Goal: Download file/media

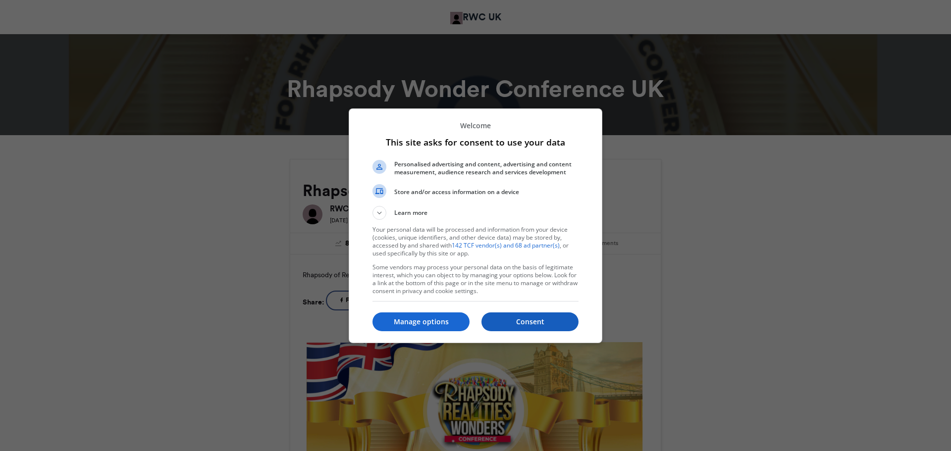
click at [534, 324] on p "Consent" at bounding box center [529, 322] width 97 height 10
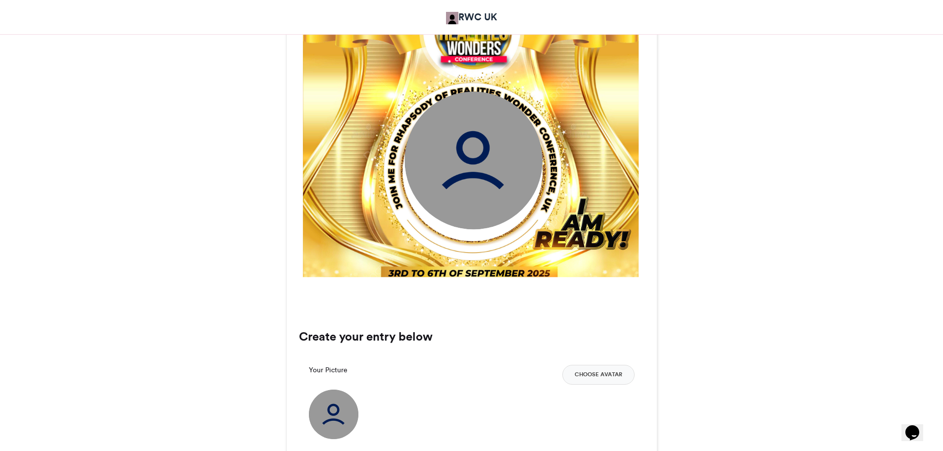
scroll to position [396, 0]
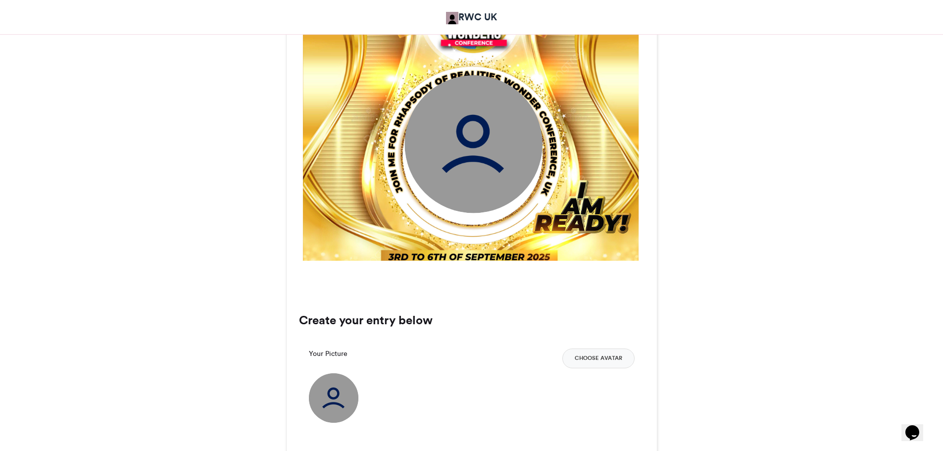
click at [332, 398] on img at bounding box center [334, 398] width 50 height 50
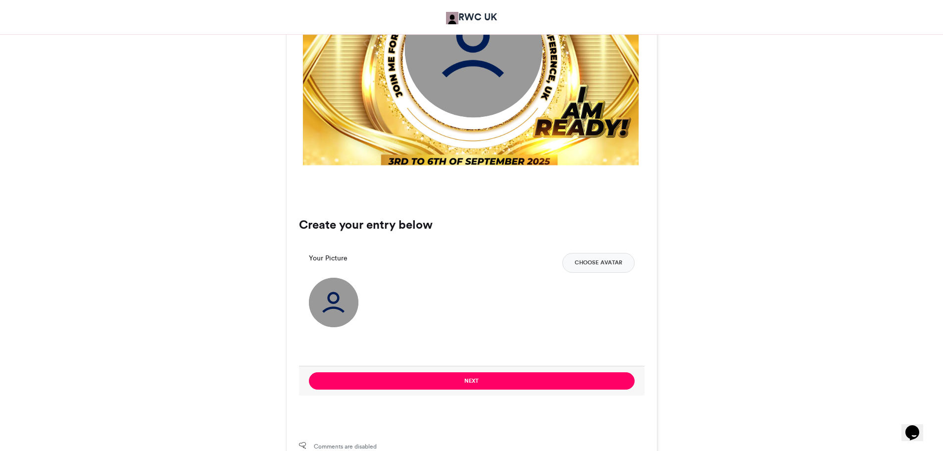
scroll to position [495, 0]
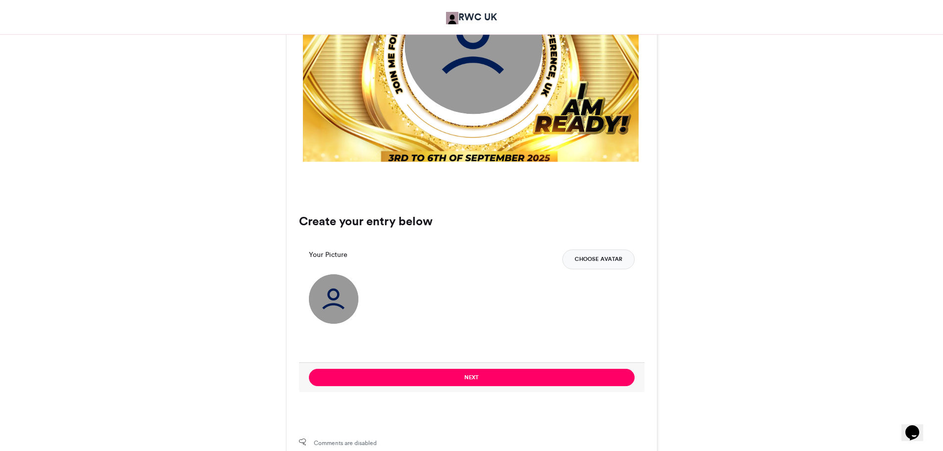
click at [598, 262] on button "Choose Avatar" at bounding box center [598, 260] width 72 height 20
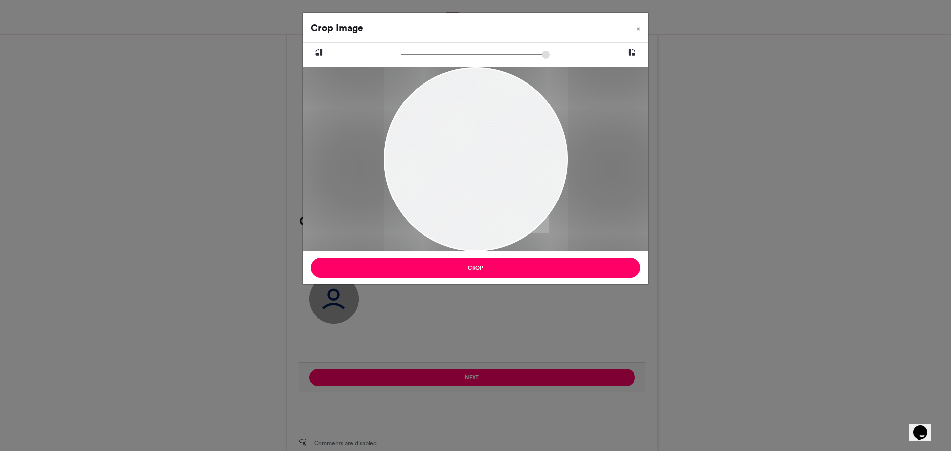
drag, startPoint x: 475, startPoint y: 133, endPoint x: 500, endPoint y: 164, distance: 40.5
click at [500, 164] on div at bounding box center [475, 191] width 184 height 276
drag, startPoint x: 485, startPoint y: 165, endPoint x: 457, endPoint y: 165, distance: 27.2
click at [457, 165] on div at bounding box center [475, 191] width 184 height 276
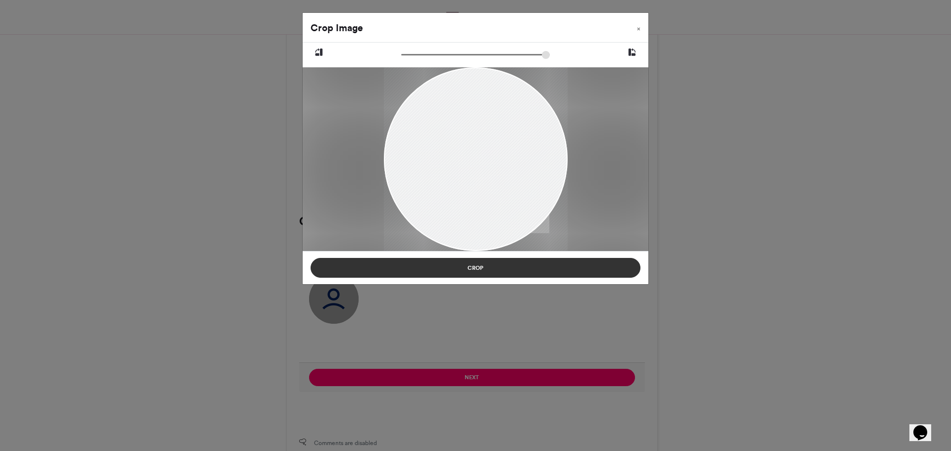
click at [475, 267] on button "Crop" at bounding box center [475, 268] width 330 height 20
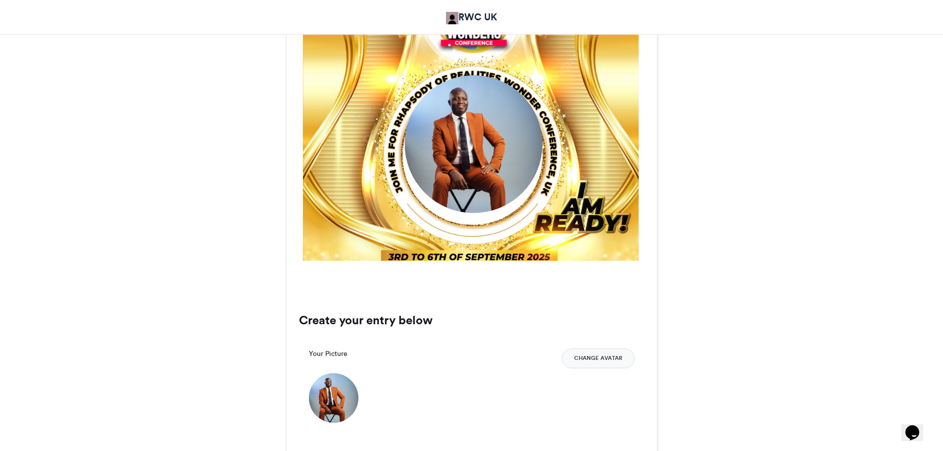
scroll to position [446, 0]
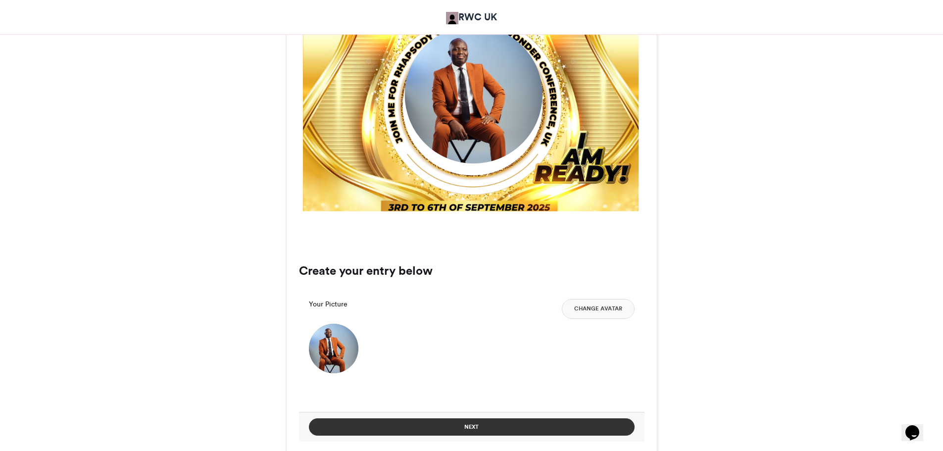
click at [478, 427] on button "Next" at bounding box center [472, 426] width 326 height 17
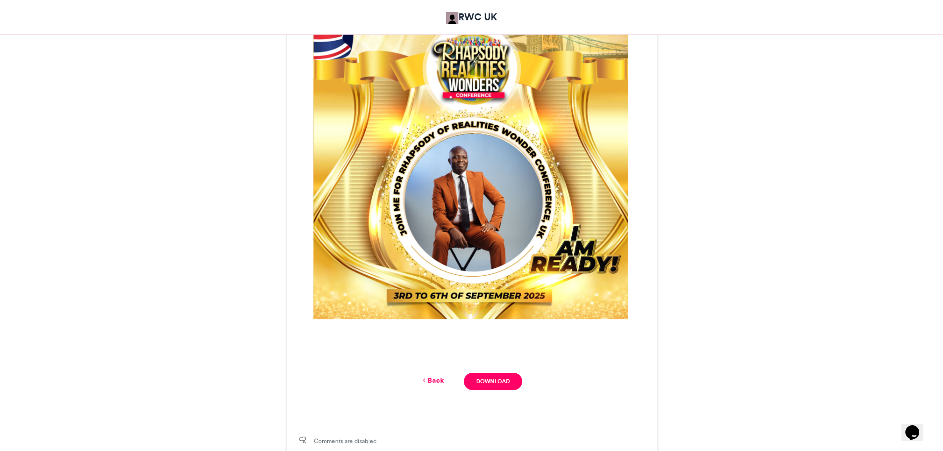
scroll to position [347, 0]
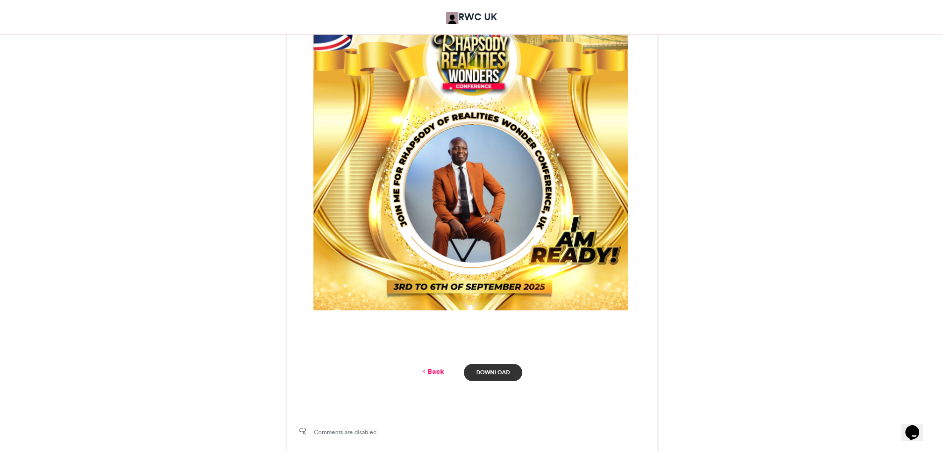
click at [501, 373] on link "Download" at bounding box center [493, 372] width 58 height 17
click at [439, 373] on link "Back" at bounding box center [432, 371] width 23 height 10
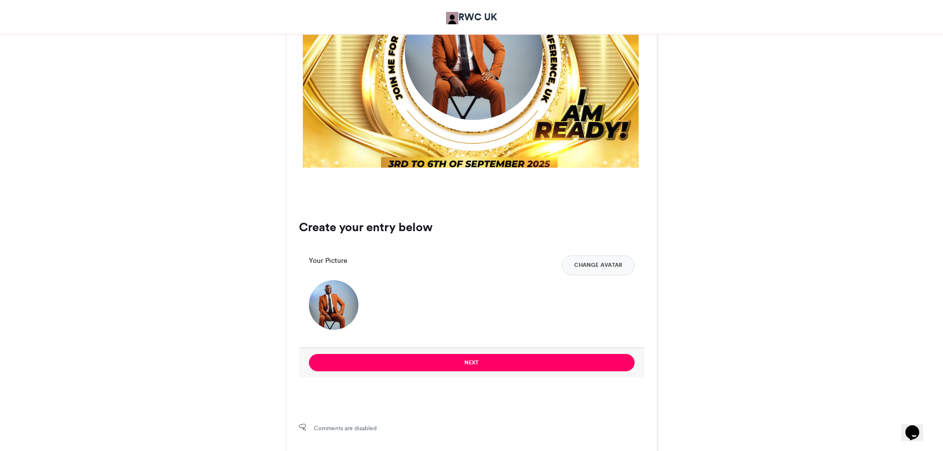
scroll to position [495, 0]
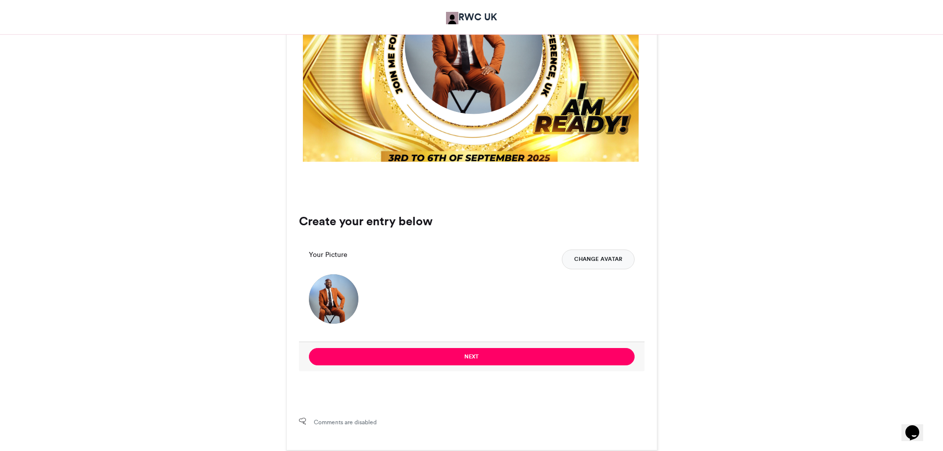
click at [596, 262] on button "Change Avatar" at bounding box center [598, 260] width 73 height 20
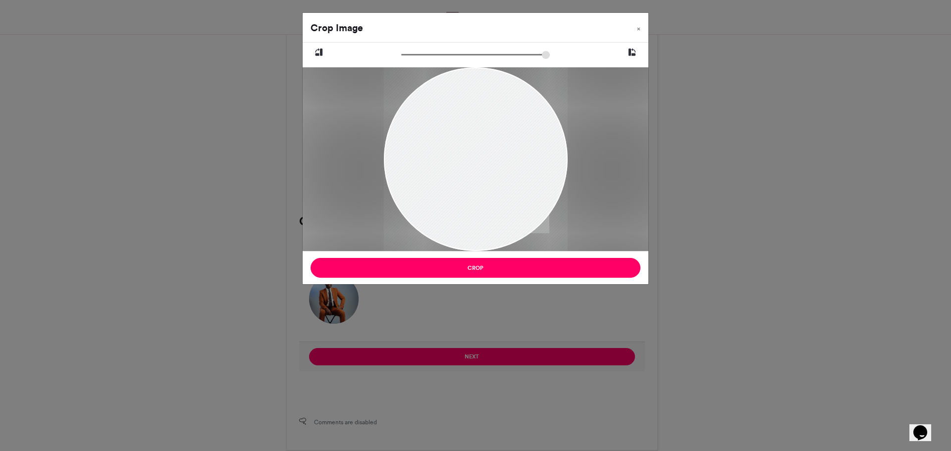
drag, startPoint x: 501, startPoint y: 163, endPoint x: 524, endPoint y: 211, distance: 52.7
click at [524, 211] on div at bounding box center [475, 196] width 184 height 276
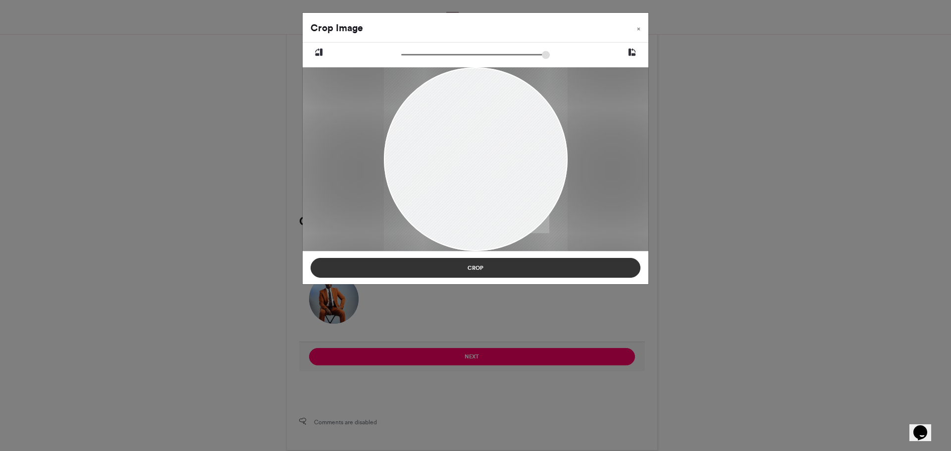
click at [475, 269] on button "Crop" at bounding box center [475, 268] width 330 height 20
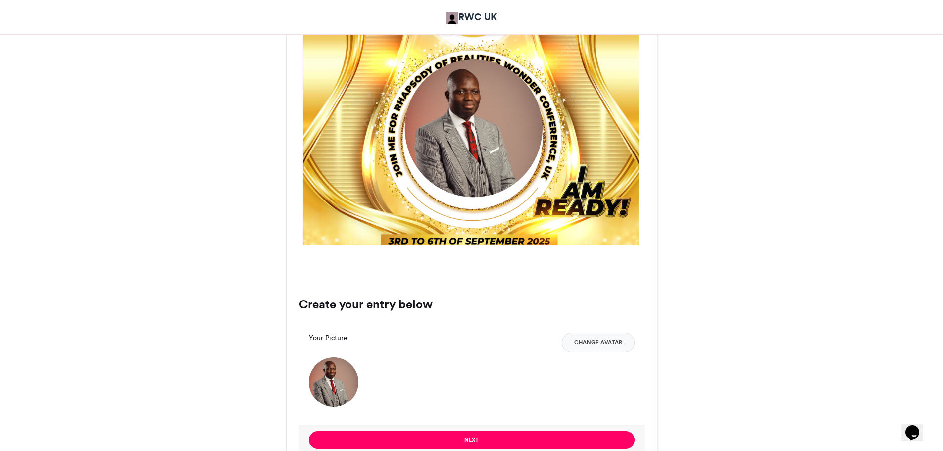
scroll to position [396, 0]
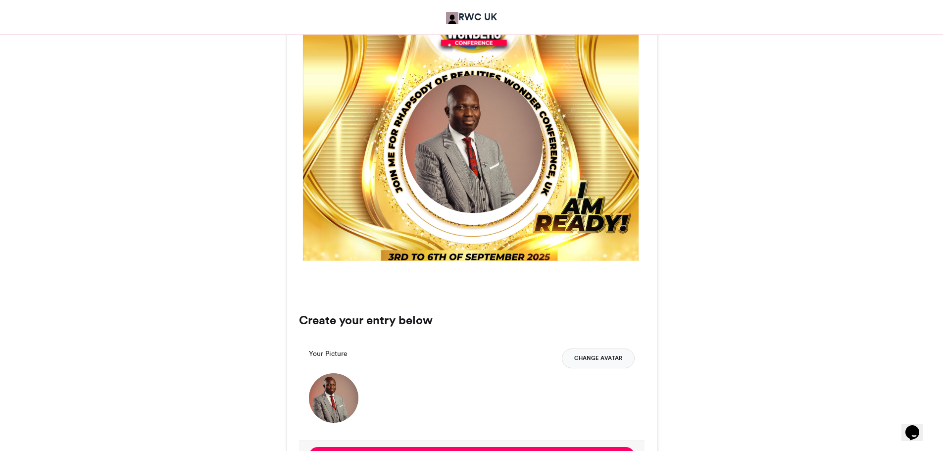
click at [593, 359] on button "Change Avatar" at bounding box center [598, 359] width 73 height 20
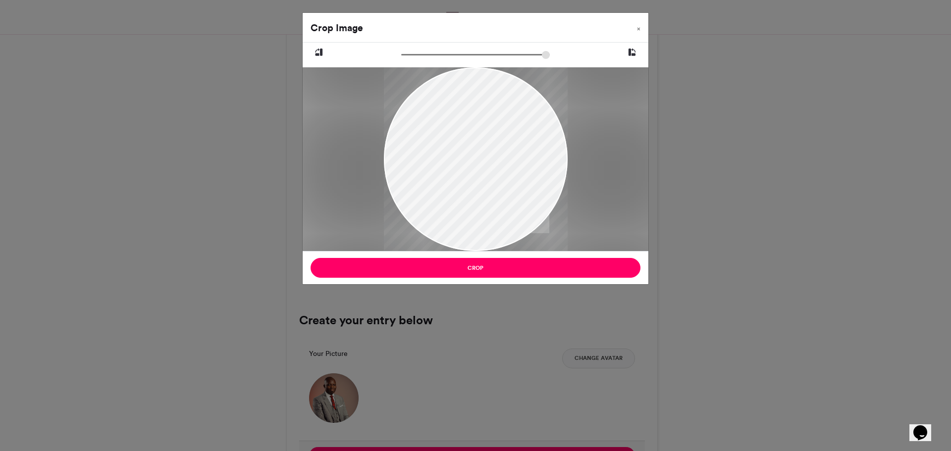
drag, startPoint x: 490, startPoint y: 158, endPoint x: 498, endPoint y: 216, distance: 59.0
click at [498, 216] on div at bounding box center [476, 195] width 184 height 257
click at [481, 194] on div at bounding box center [476, 195] width 184 height 257
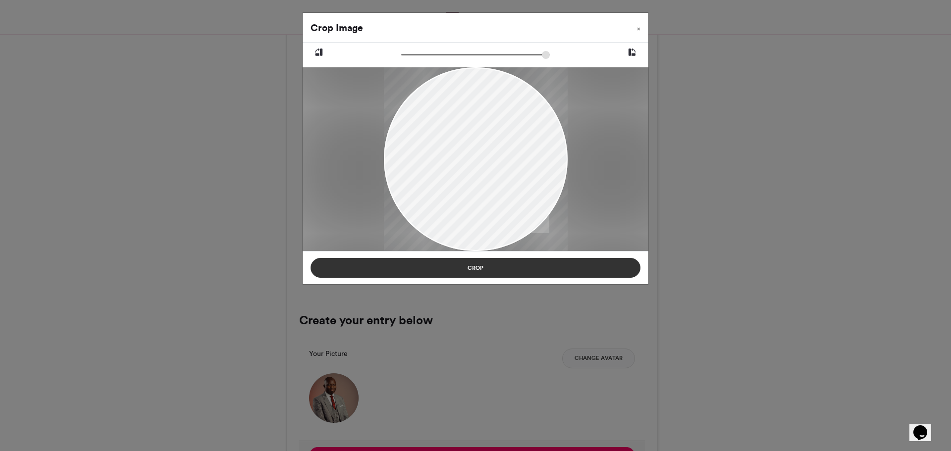
click at [489, 272] on button "Crop" at bounding box center [475, 268] width 330 height 20
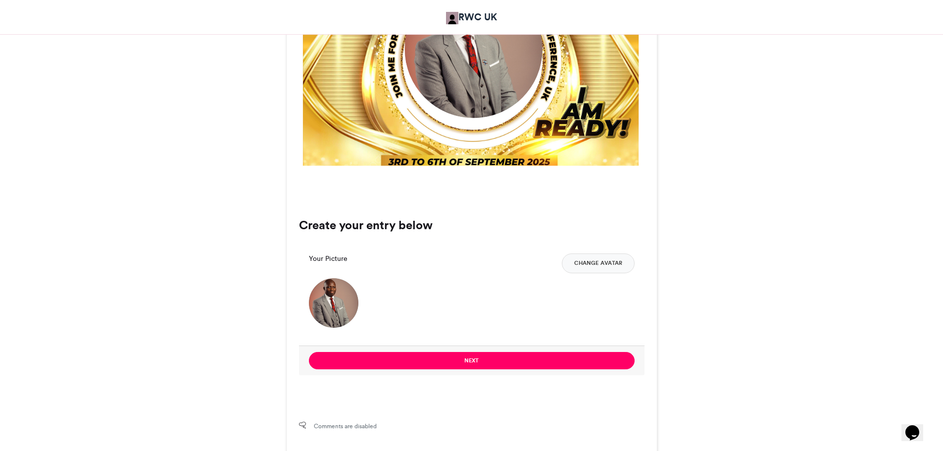
scroll to position [495, 0]
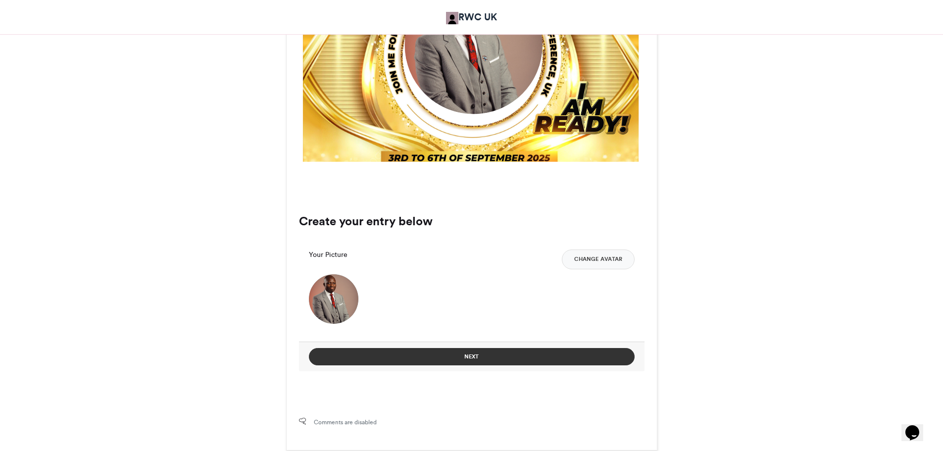
click at [479, 360] on button "Next" at bounding box center [472, 356] width 326 height 17
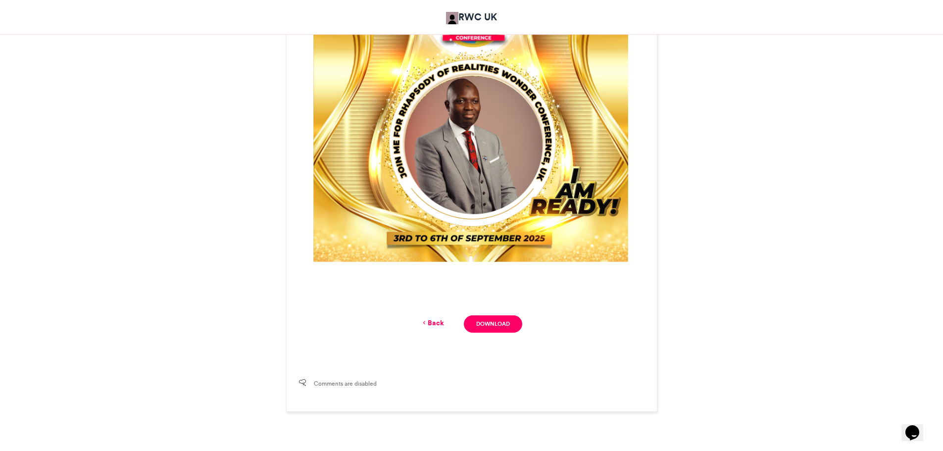
scroll to position [396, 0]
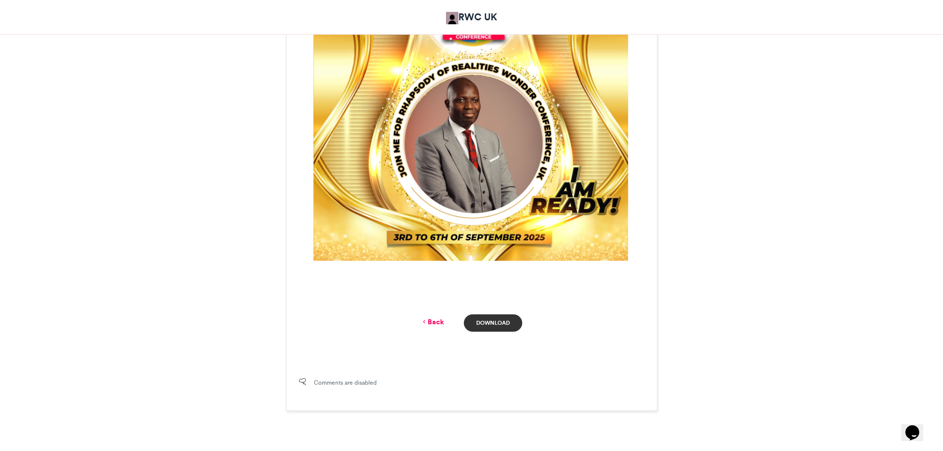
click at [500, 324] on link "Download" at bounding box center [493, 322] width 58 height 17
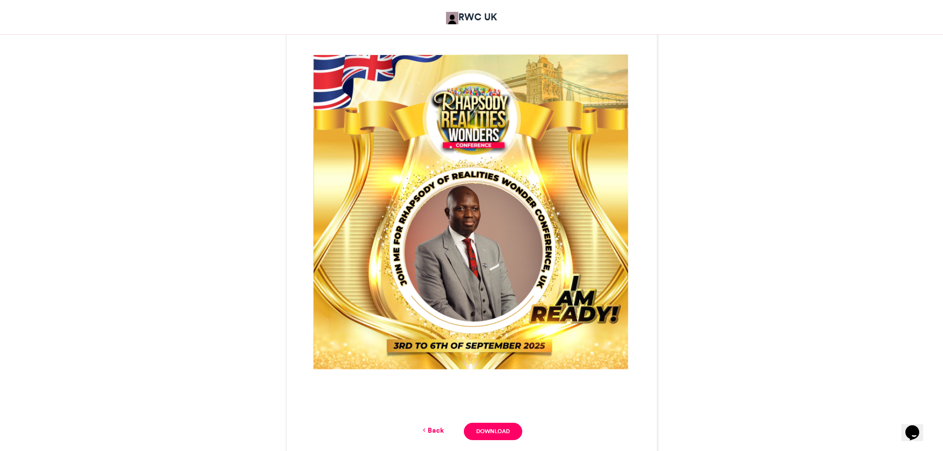
scroll to position [297, 0]
